Goal: Use online tool/utility

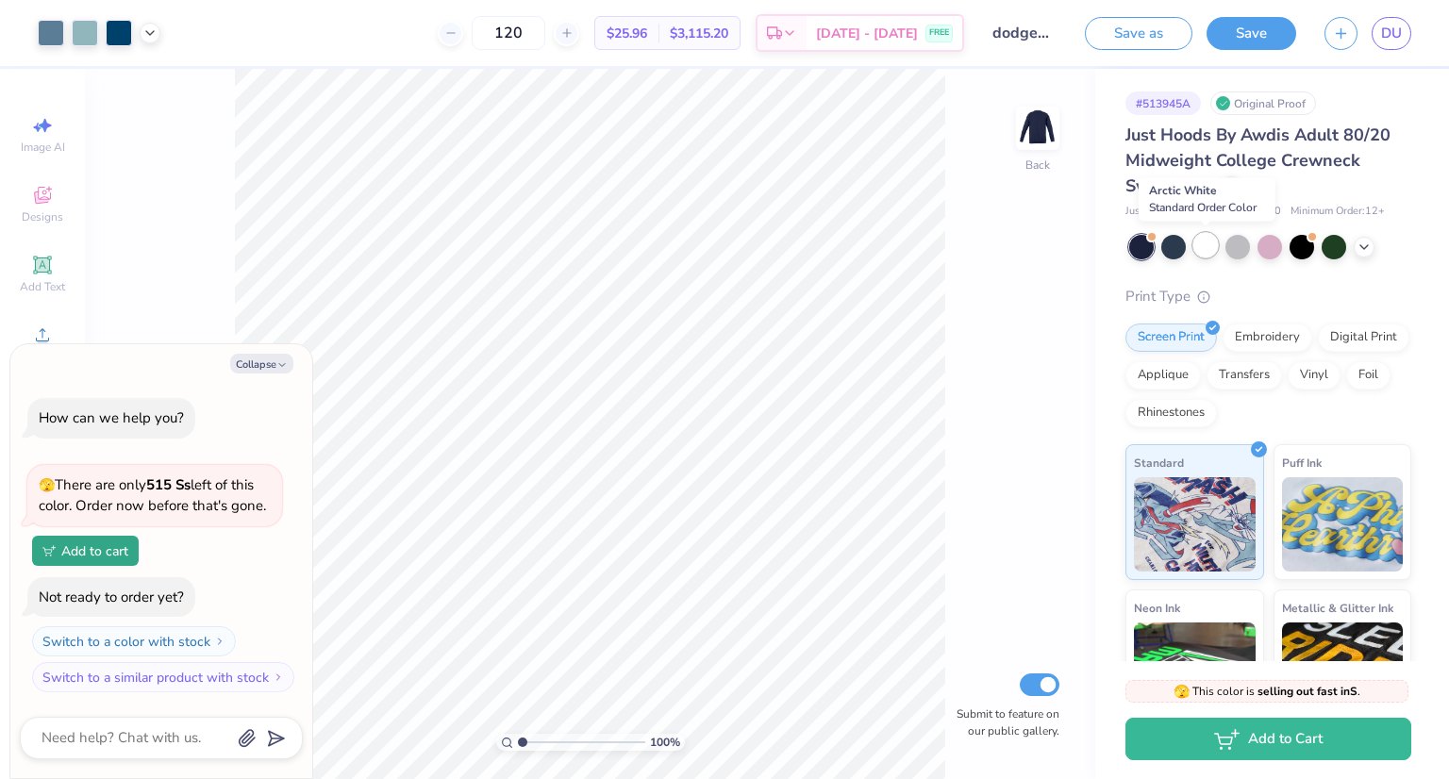
click at [1204, 250] on div at bounding box center [1206, 245] width 25 height 25
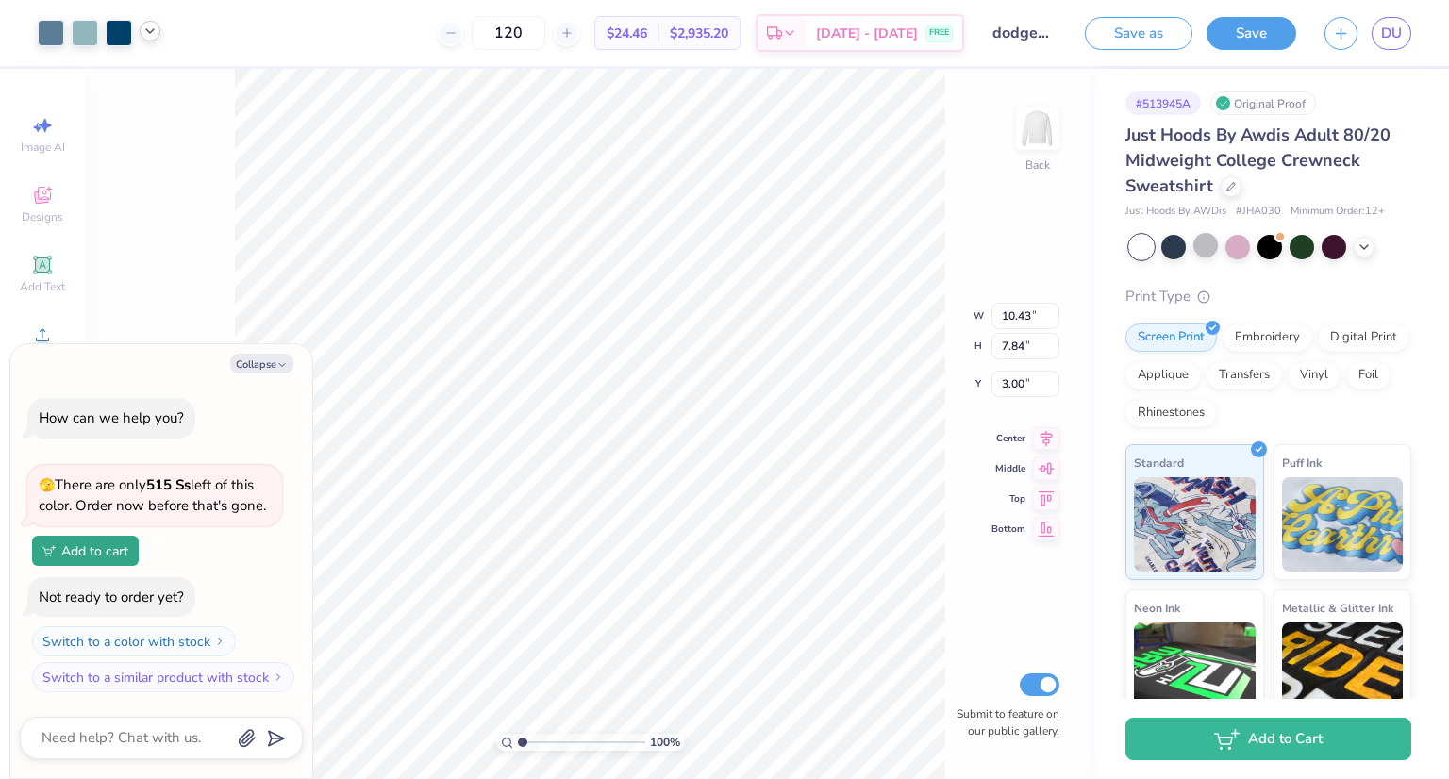
click at [157, 34] on icon at bounding box center [149, 31] width 15 height 15
click at [149, 79] on div at bounding box center [150, 79] width 26 height 26
type textarea "x"
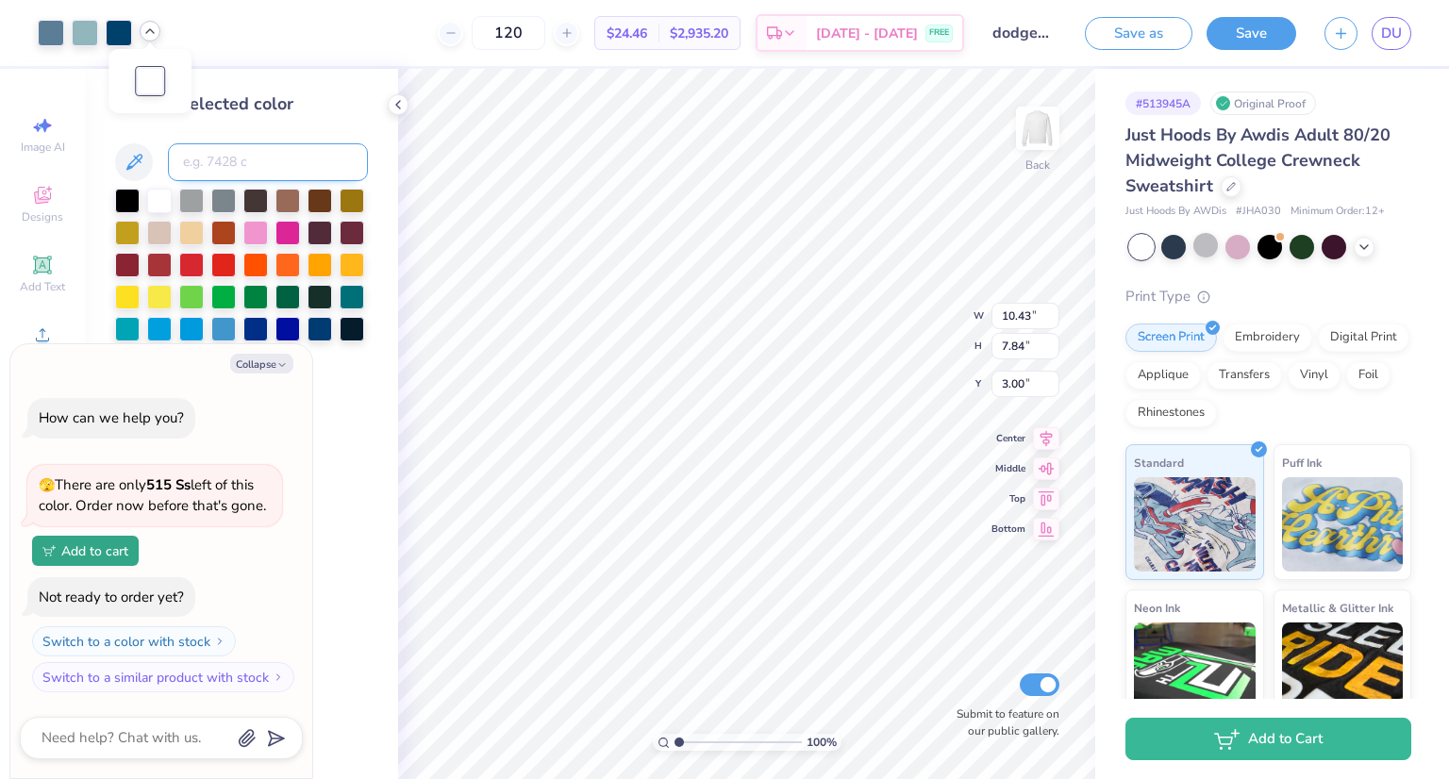
click at [215, 155] on input at bounding box center [268, 162] width 200 height 38
type input "7694"
type textarea "x"
type input "6.61"
type input "1.60"
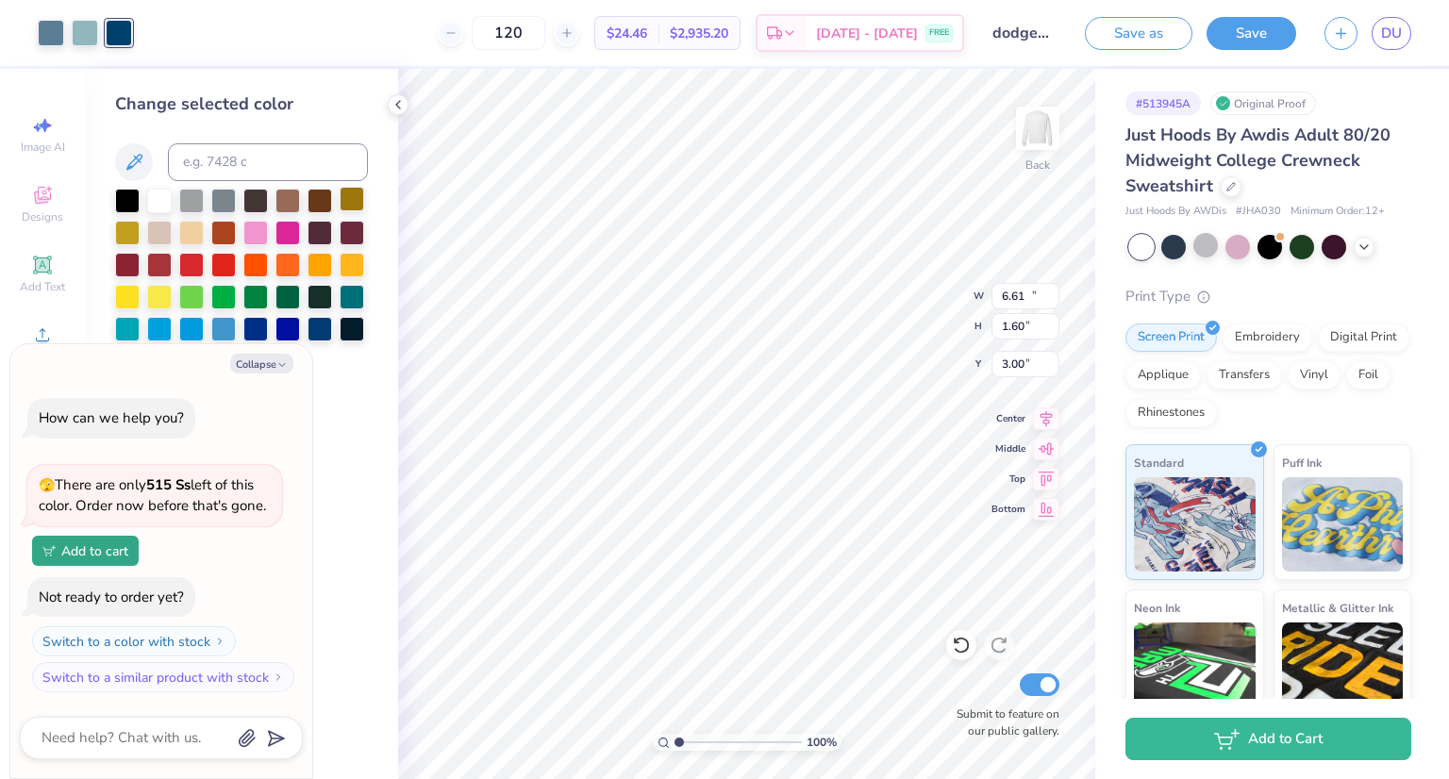
type input "8.31"
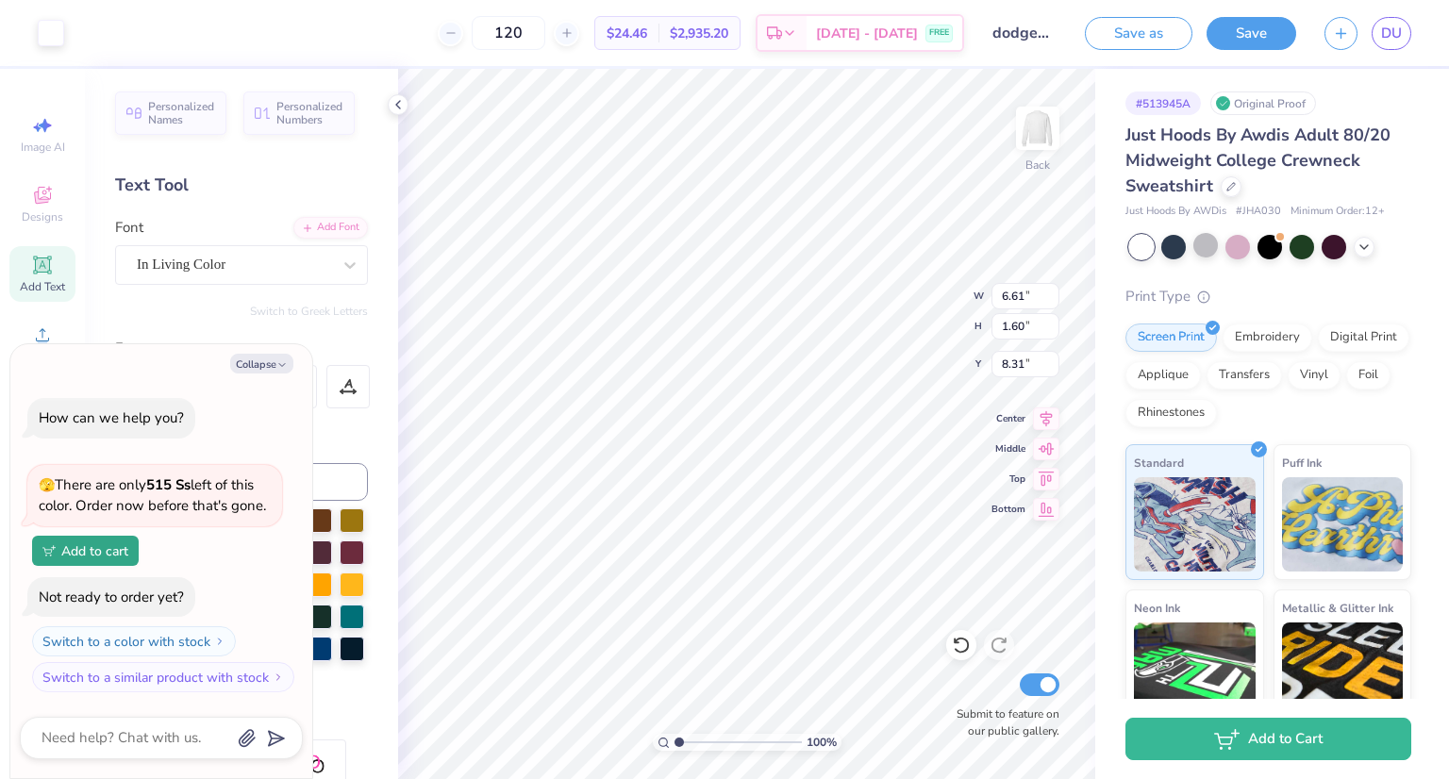
type textarea "x"
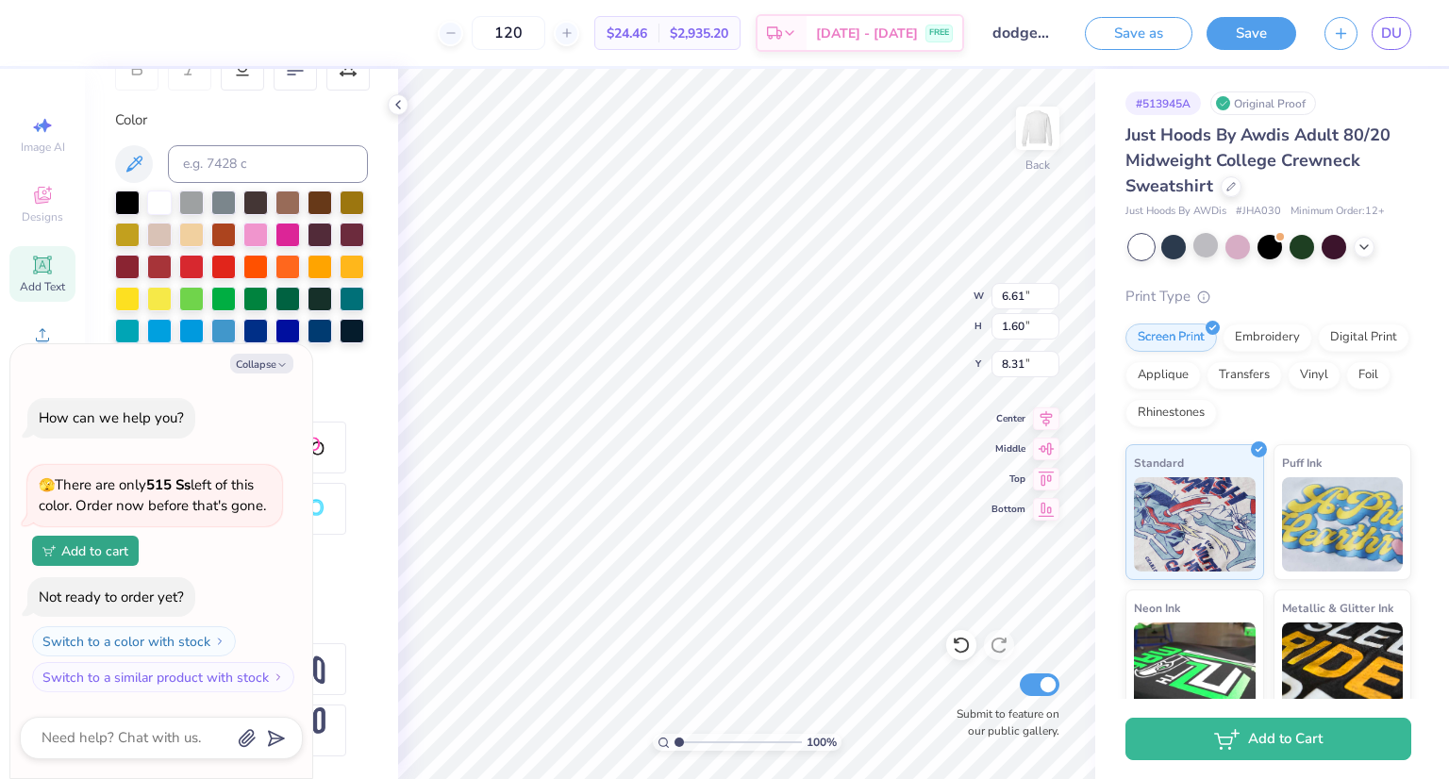
scroll to position [324, 0]
click at [212, 158] on input at bounding box center [268, 164] width 200 height 38
type input "7694"
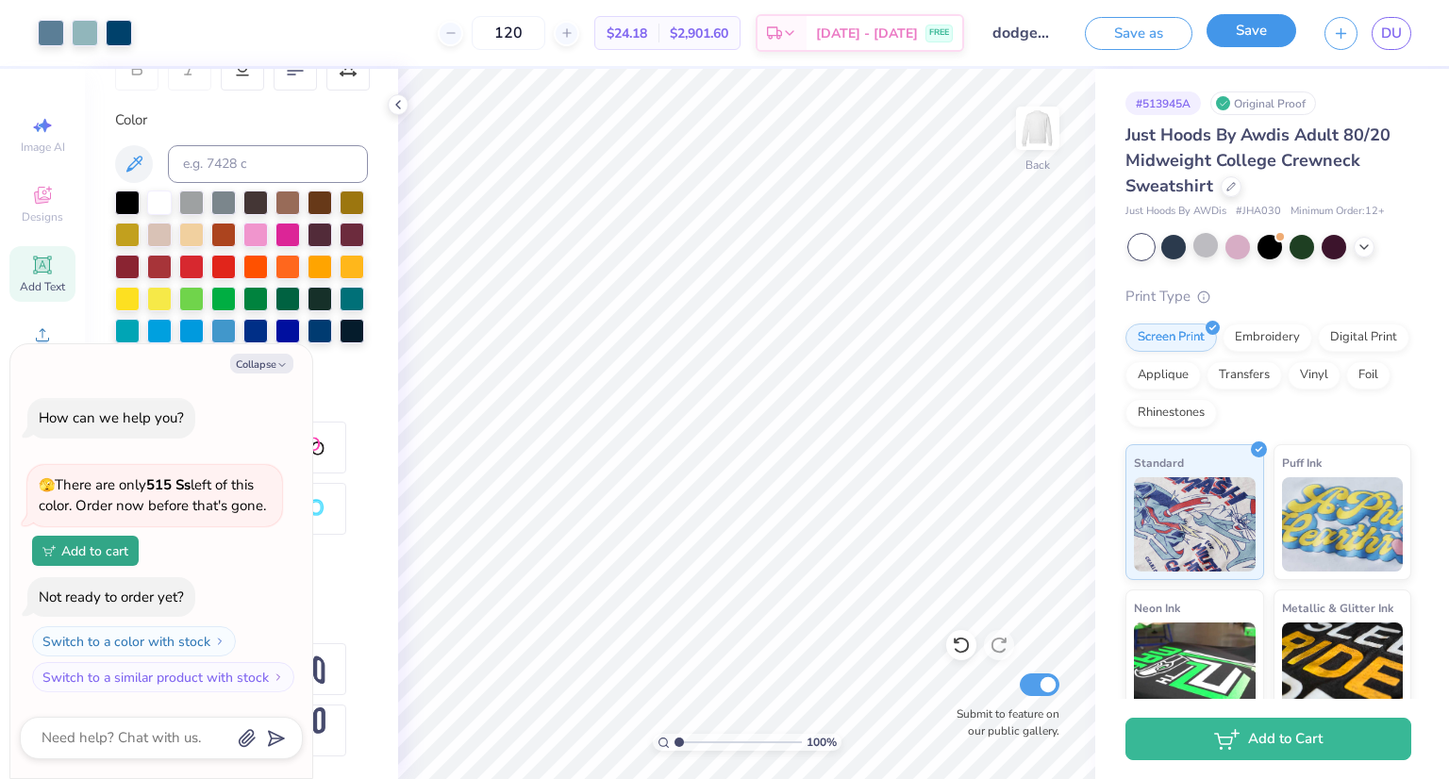
click at [1268, 30] on button "Save" at bounding box center [1252, 30] width 90 height 33
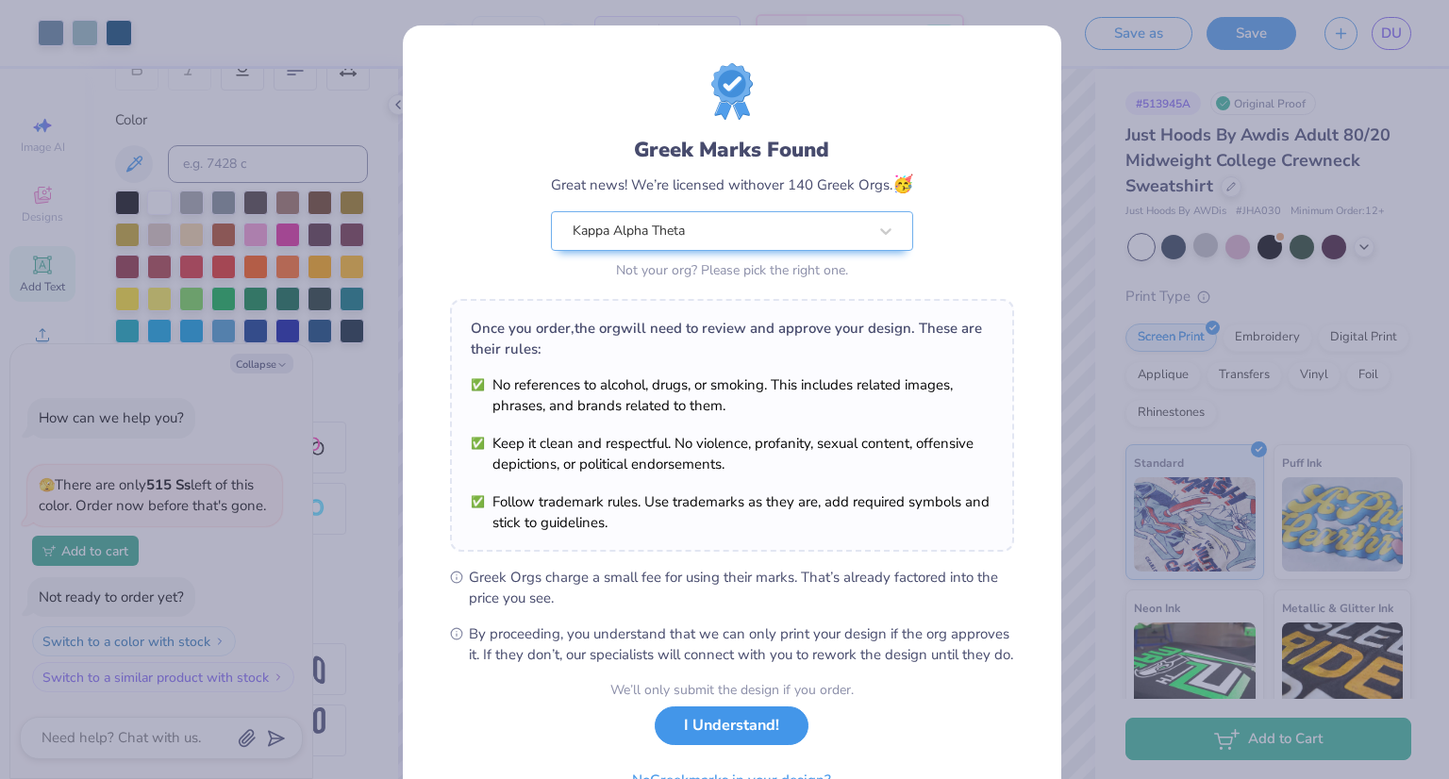
click at [725, 738] on button "I Understand!" at bounding box center [732, 726] width 154 height 39
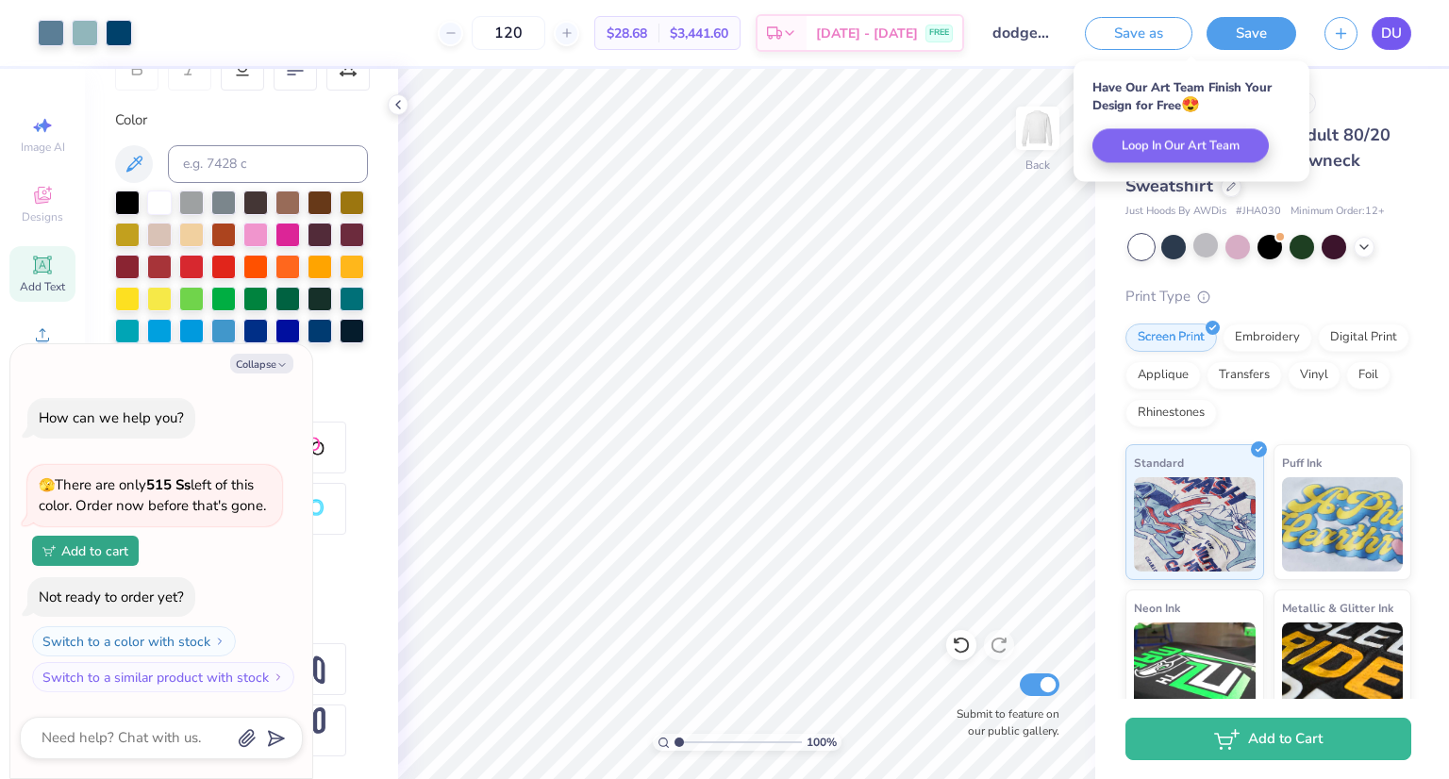
click at [1385, 24] on span "DU" at bounding box center [1391, 34] width 21 height 22
type textarea "x"
